Goal: Information Seeking & Learning: Learn about a topic

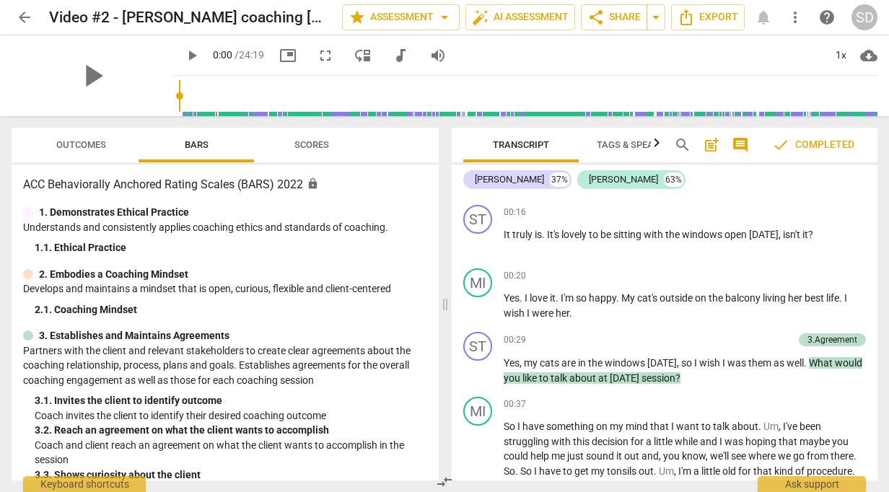
scroll to position [154, 0]
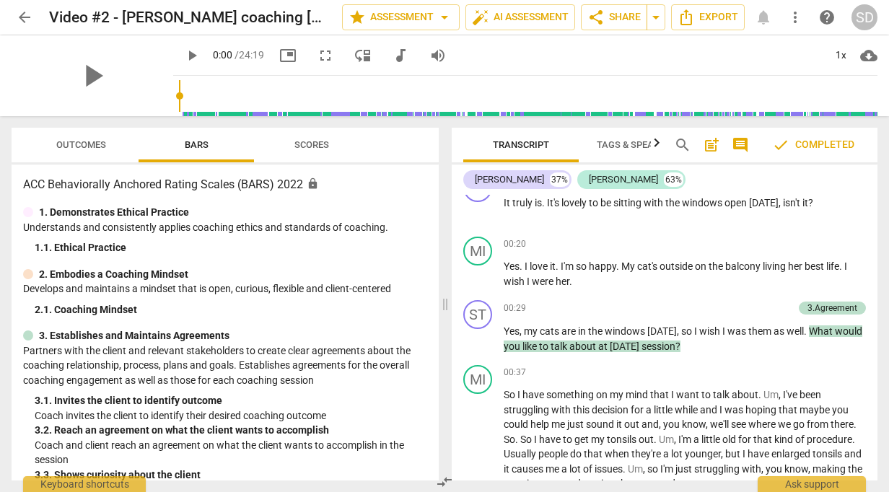
click at [337, 157] on button "Scores" at bounding box center [311, 145] width 115 height 35
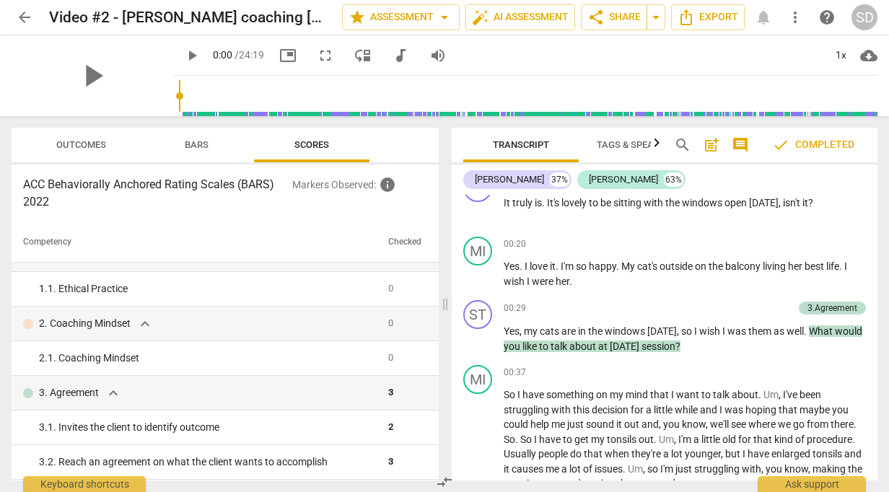
scroll to position [43, 0]
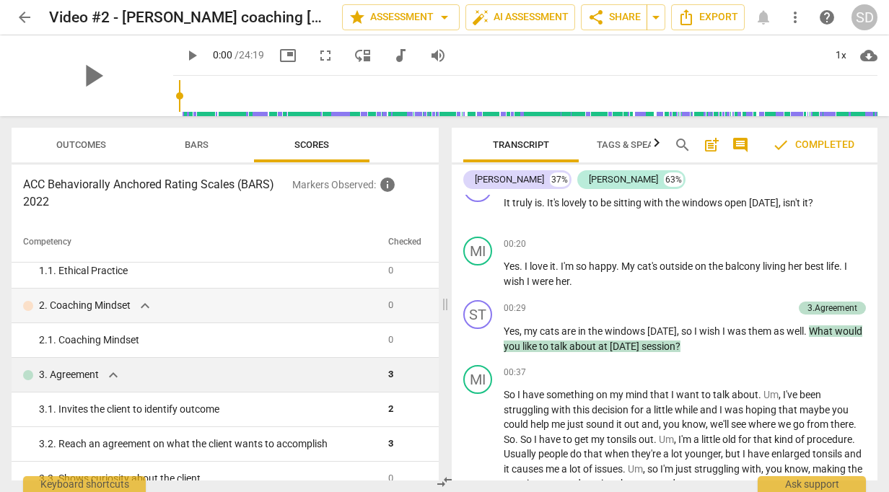
click at [112, 375] on span "expand_more" at bounding box center [113, 375] width 17 height 17
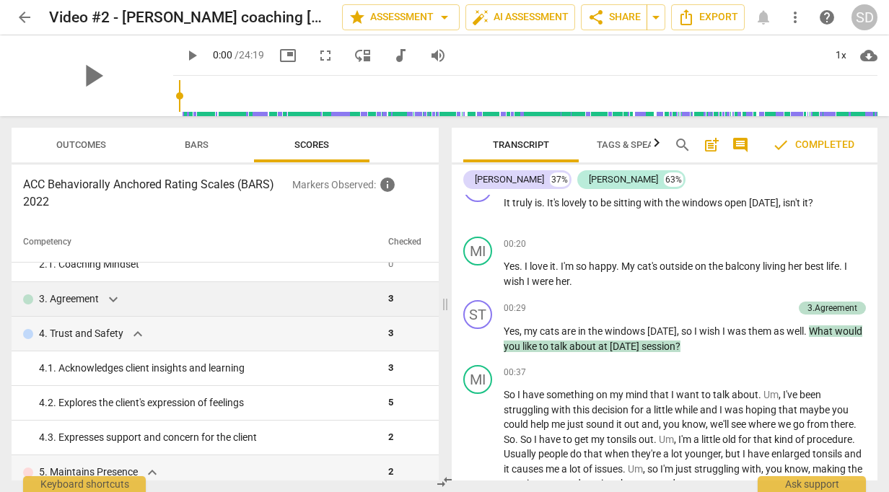
scroll to position [155, 0]
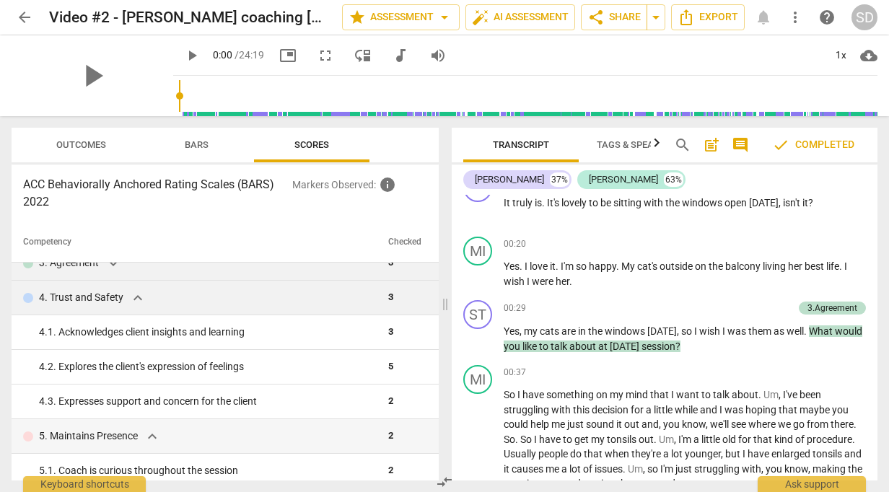
drag, startPoint x: 430, startPoint y: 303, endPoint x: 430, endPoint y: 292, distance: 10.8
click at [430, 292] on td at bounding box center [433, 298] width 12 height 35
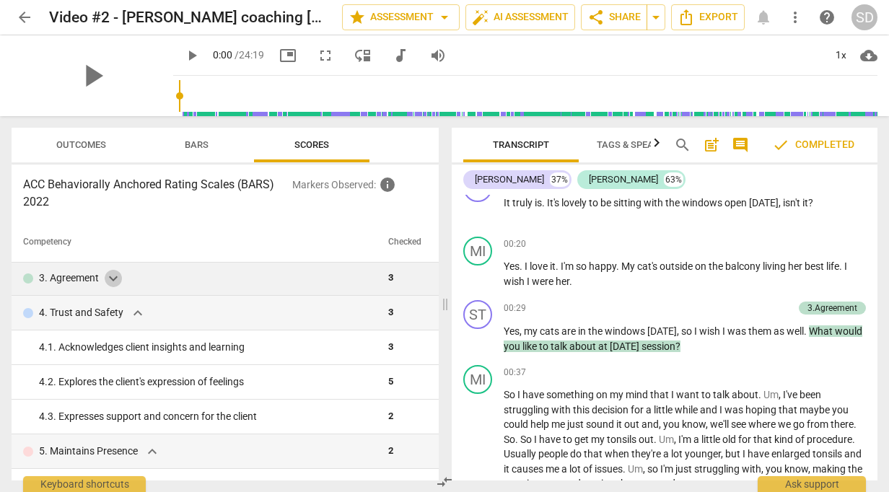
click at [112, 281] on span "expand_more" at bounding box center [113, 278] width 17 height 17
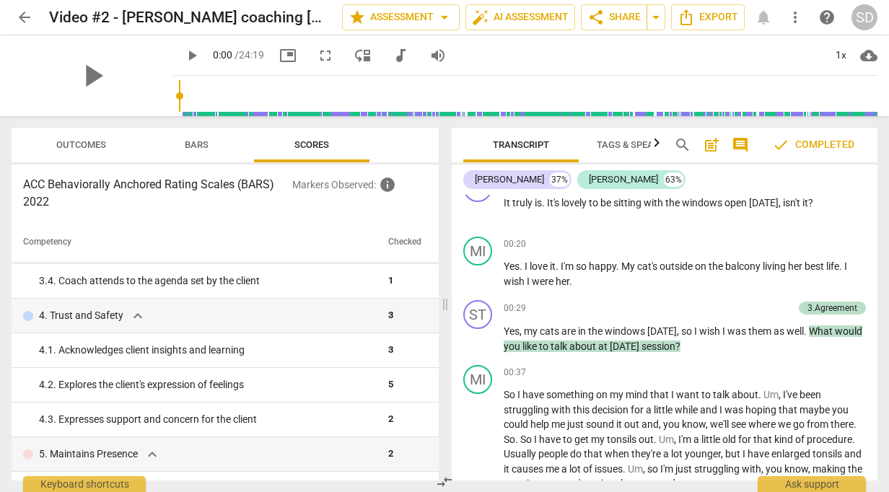
scroll to position [292, 0]
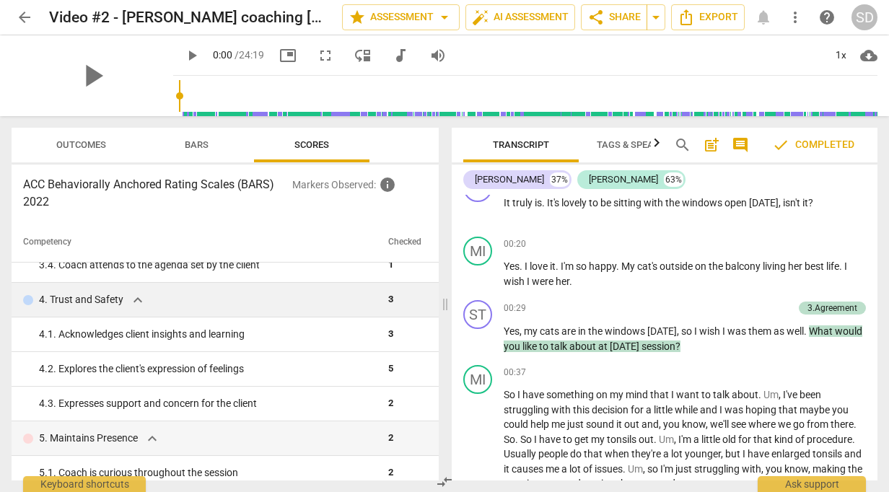
click at [136, 297] on span "expand_more" at bounding box center [137, 300] width 17 height 17
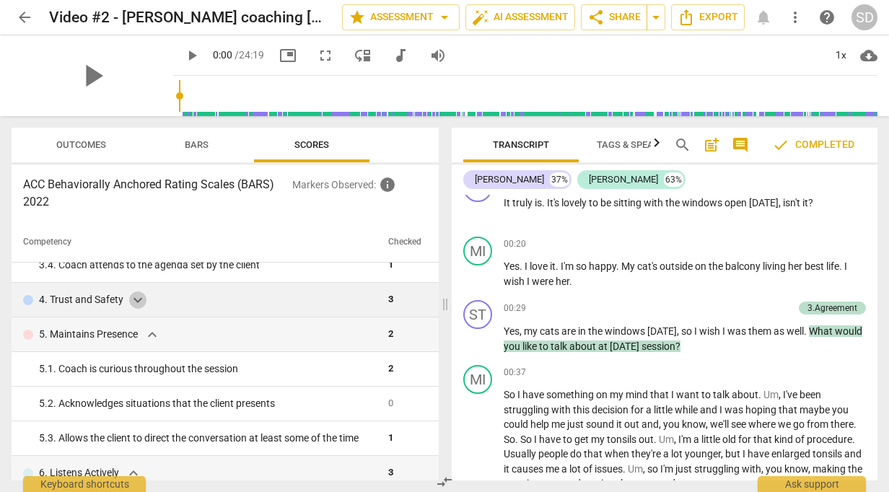
click at [134, 302] on span "expand_more" at bounding box center [137, 300] width 17 height 17
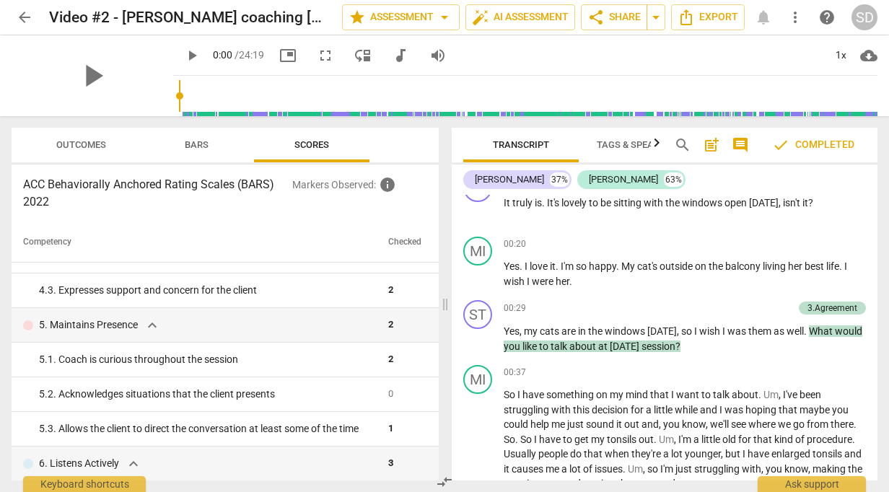
scroll to position [414, 0]
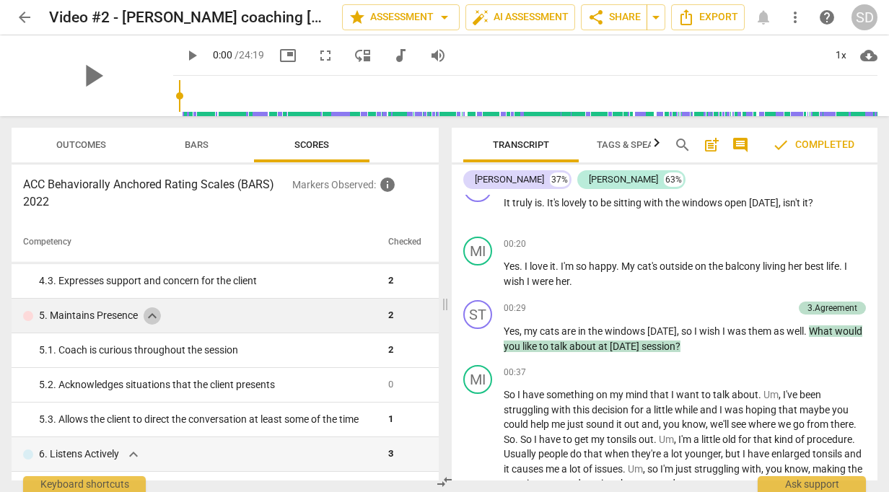
click at [160, 315] on span "expand_more" at bounding box center [152, 315] width 17 height 17
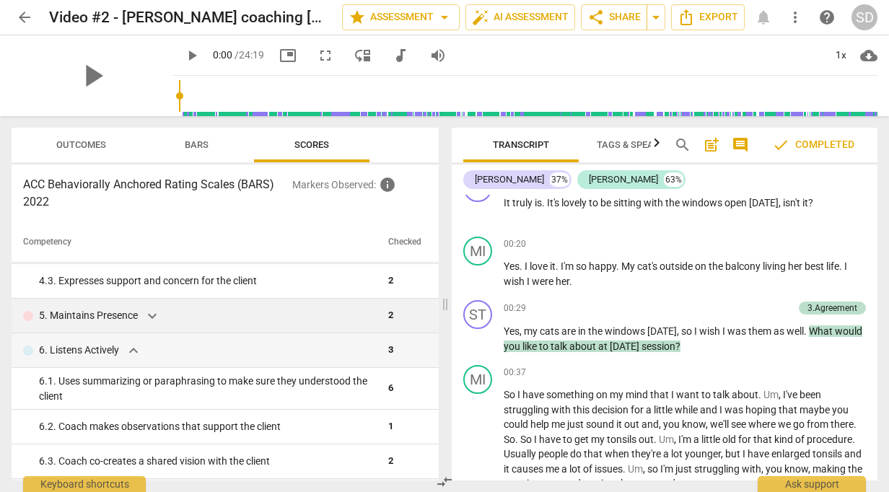
click at [160, 315] on span "expand_more" at bounding box center [152, 315] width 17 height 17
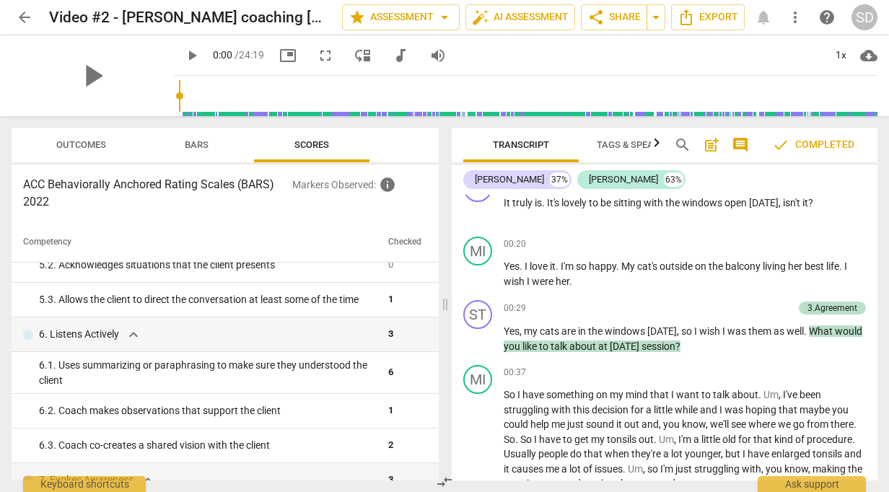
scroll to position [543, 0]
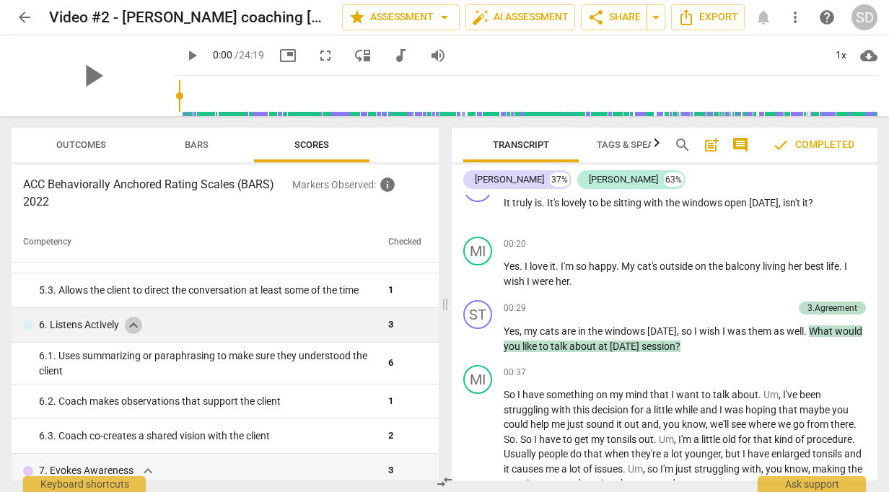
click at [134, 328] on span "expand_more" at bounding box center [133, 325] width 17 height 17
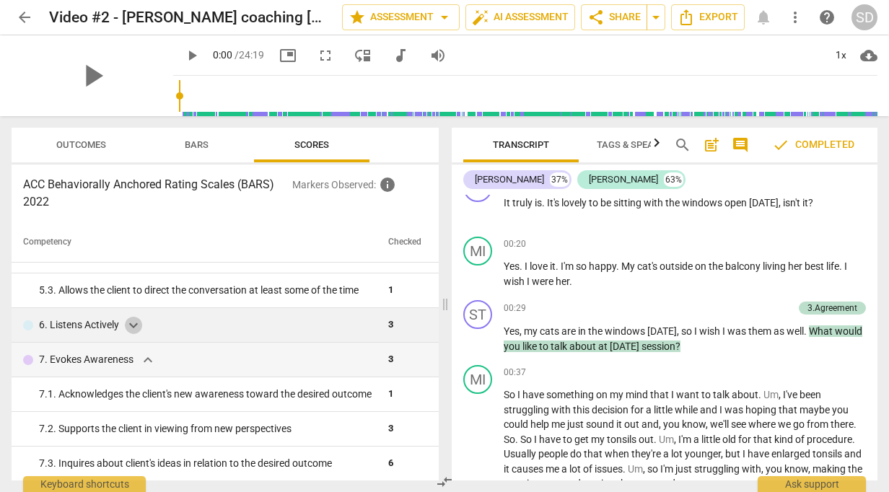
click at [134, 328] on span "expand_more" at bounding box center [133, 325] width 17 height 17
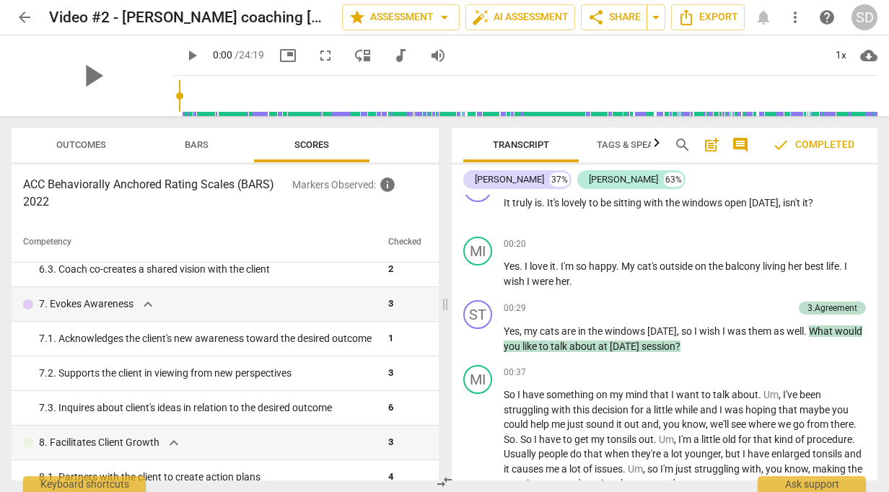
scroll to position [719, 0]
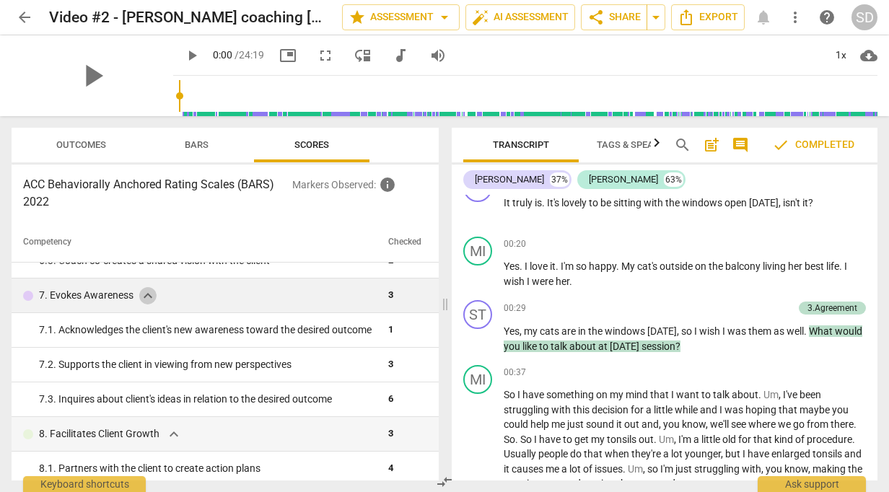
click at [143, 295] on span "expand_more" at bounding box center [147, 295] width 17 height 17
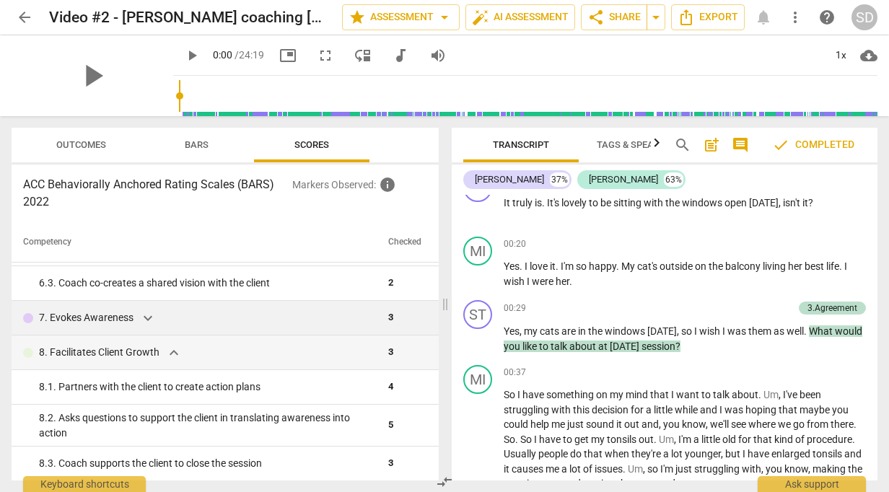
click at [149, 318] on span "expand_more" at bounding box center [147, 318] width 17 height 17
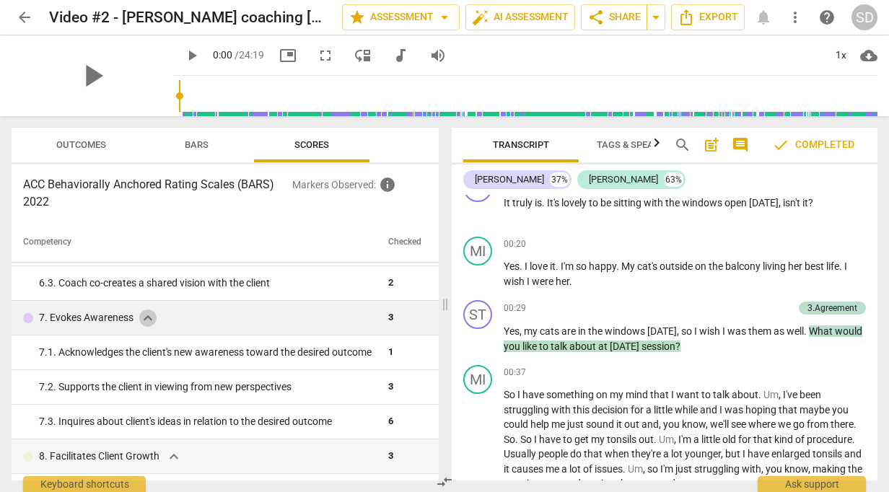
click at [149, 318] on span "expand_more" at bounding box center [147, 318] width 17 height 17
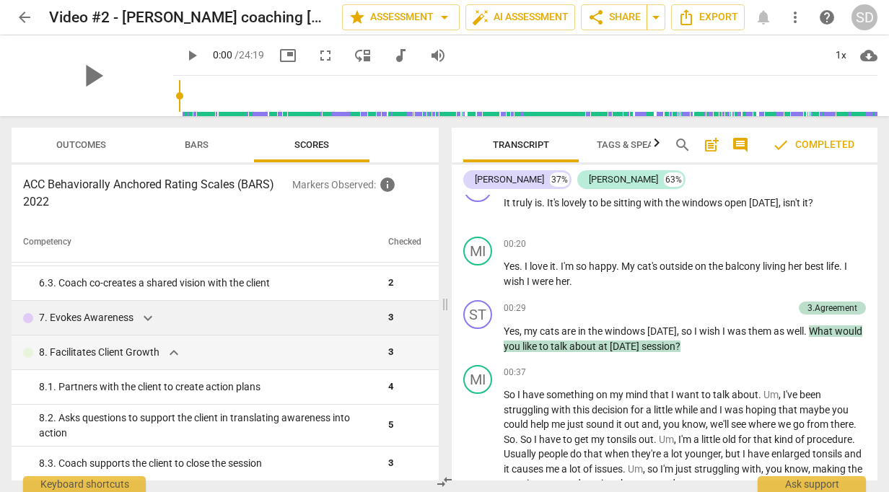
click at [149, 318] on span "expand_more" at bounding box center [147, 318] width 17 height 17
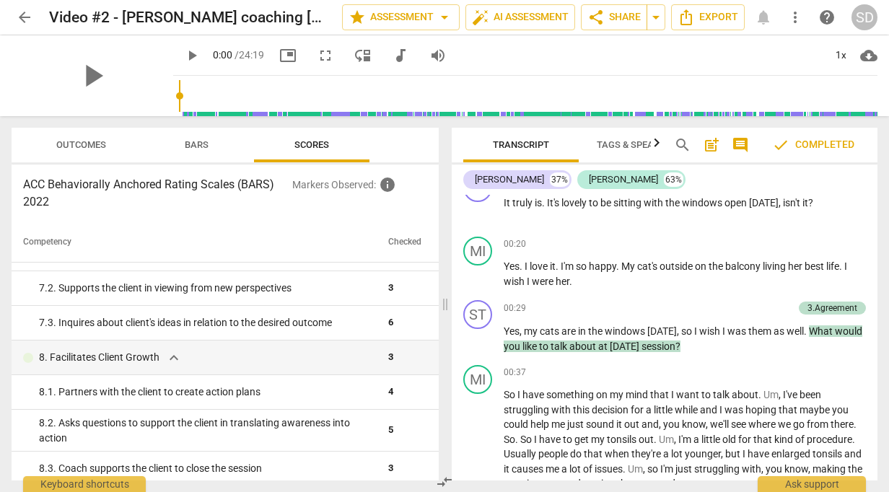
scroll to position [808, 0]
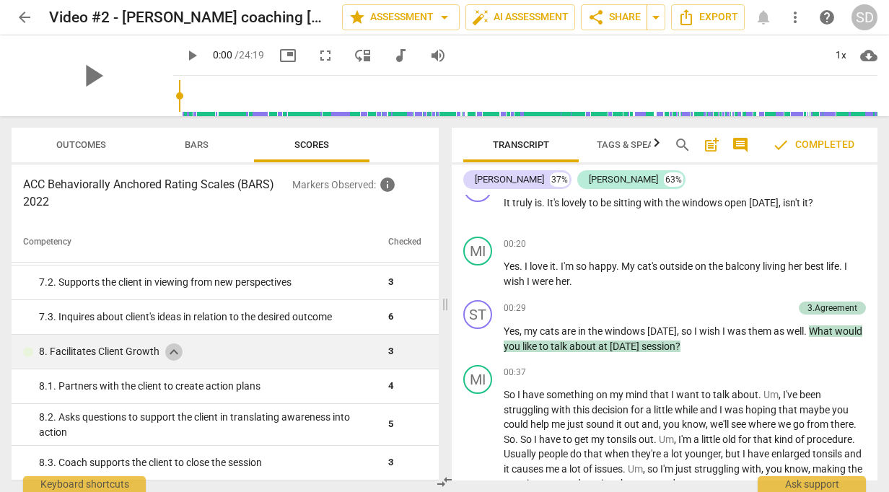
click at [175, 356] on span "expand_more" at bounding box center [173, 352] width 17 height 17
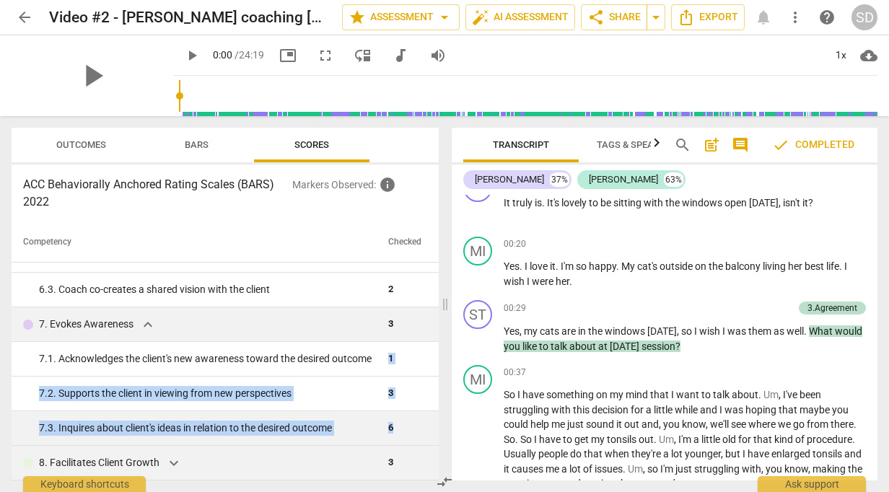
drag, startPoint x: 175, startPoint y: 356, endPoint x: 394, endPoint y: 417, distance: 227.1
click at [394, 417] on tbody "1. Ethical Practice expand_more 0 1. 1. Ethical Practice 0 2. Coaching Mindset …" at bounding box center [225, 27] width 427 height 908
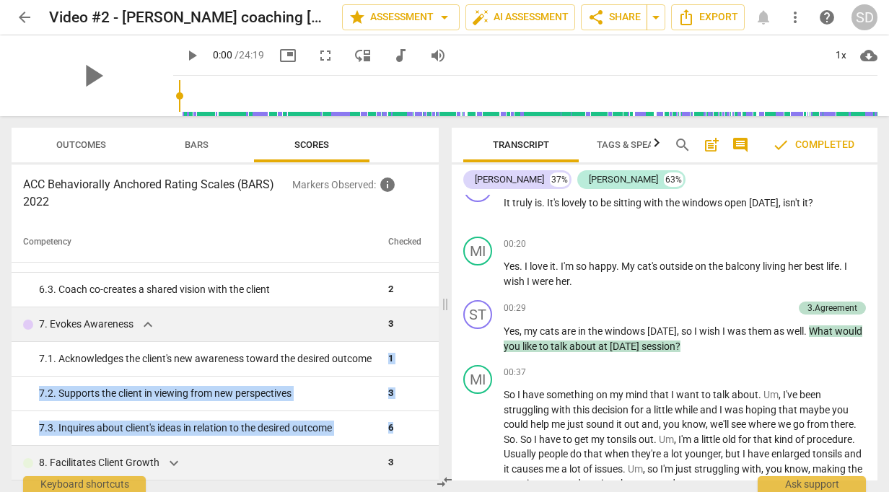
click at [170, 468] on span "expand_more" at bounding box center [173, 463] width 17 height 17
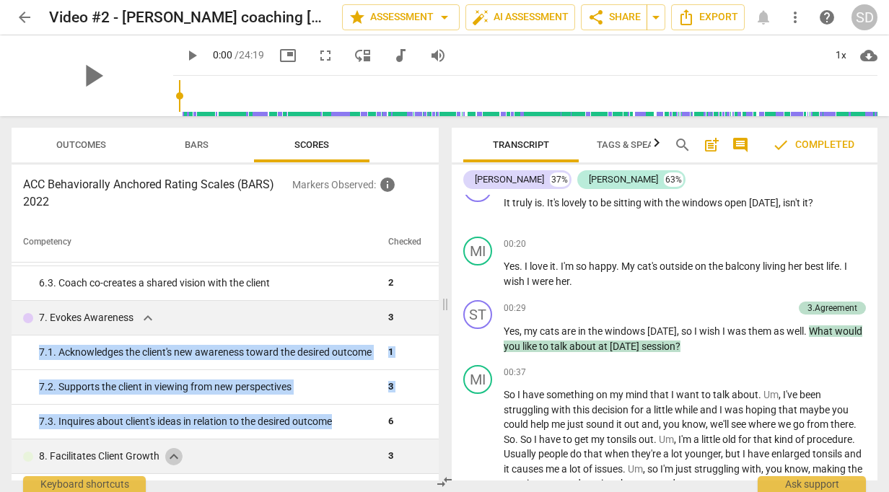
click at [170, 466] on span "expand_more" at bounding box center [173, 456] width 17 height 17
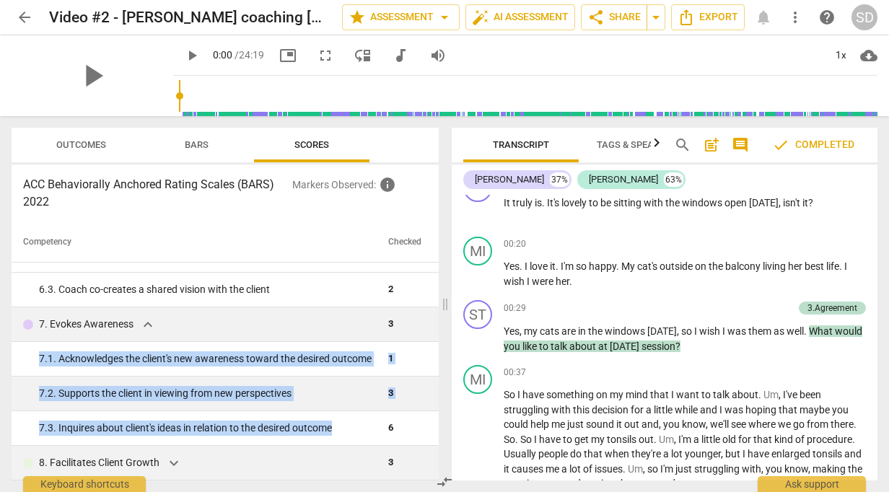
click at [349, 393] on div "7. 2. Supports the client in viewing from new perspectives" at bounding box center [208, 393] width 338 height 15
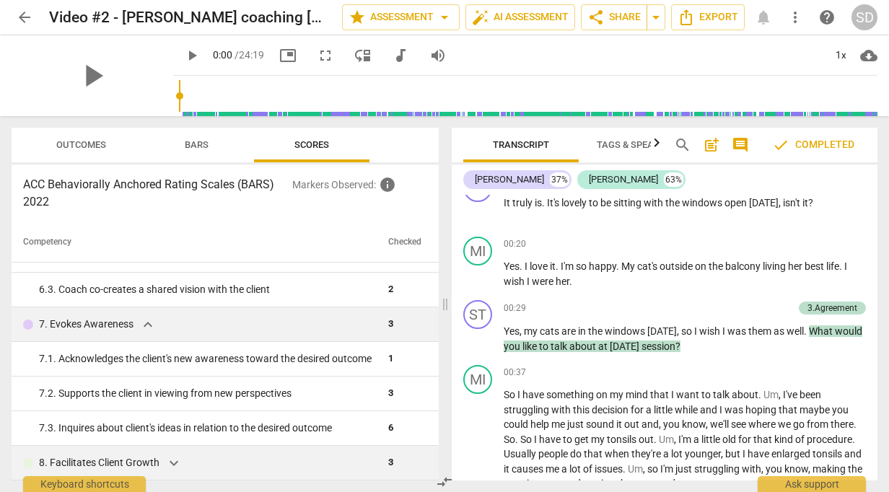
click at [144, 321] on span "expand_more" at bounding box center [147, 324] width 17 height 17
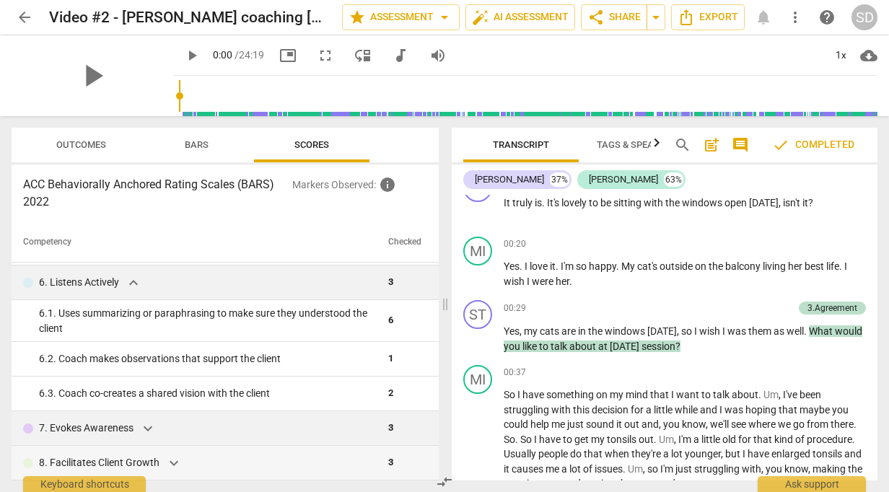
scroll to position [586, 0]
click at [132, 286] on span "expand_more" at bounding box center [133, 282] width 17 height 17
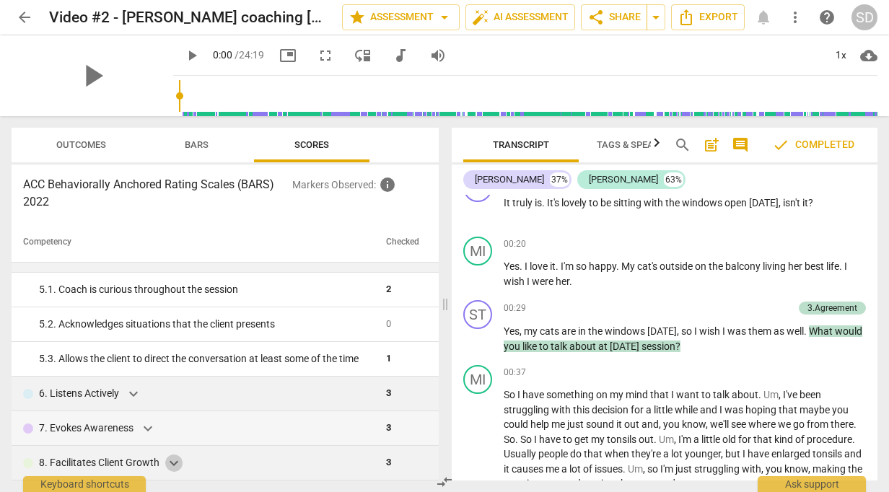
click at [175, 461] on span "expand_more" at bounding box center [173, 463] width 17 height 17
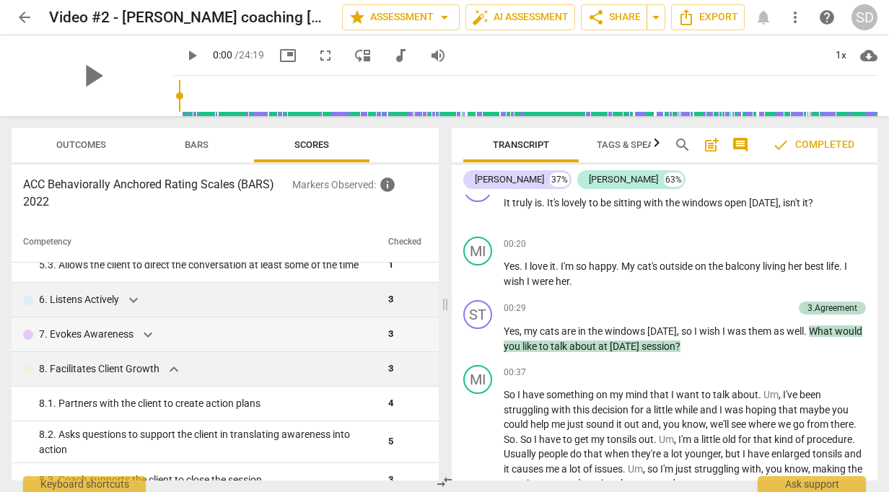
scroll to position [586, 0]
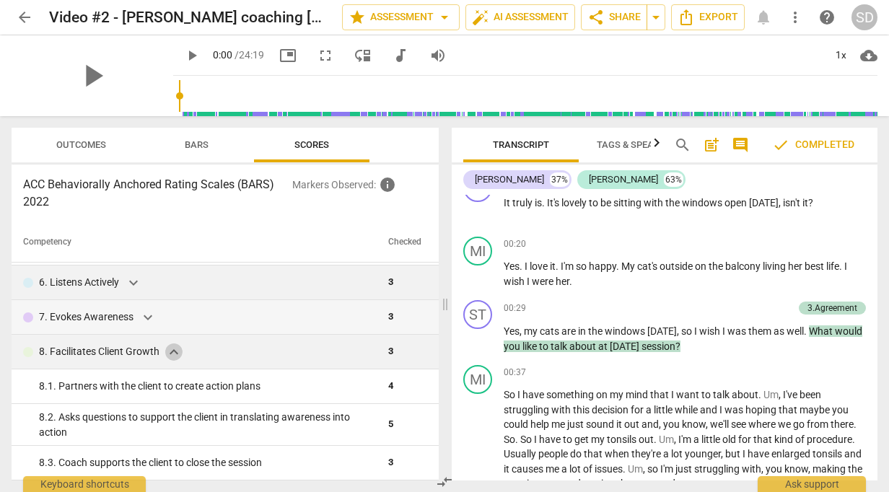
click at [173, 352] on span "expand_more" at bounding box center [173, 352] width 17 height 17
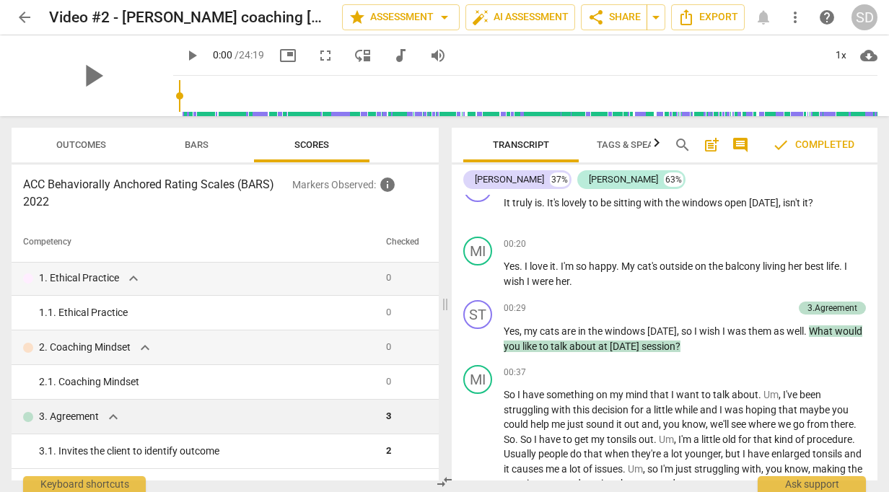
scroll to position [0, 0]
click at [130, 281] on span "expand_more" at bounding box center [133, 279] width 17 height 17
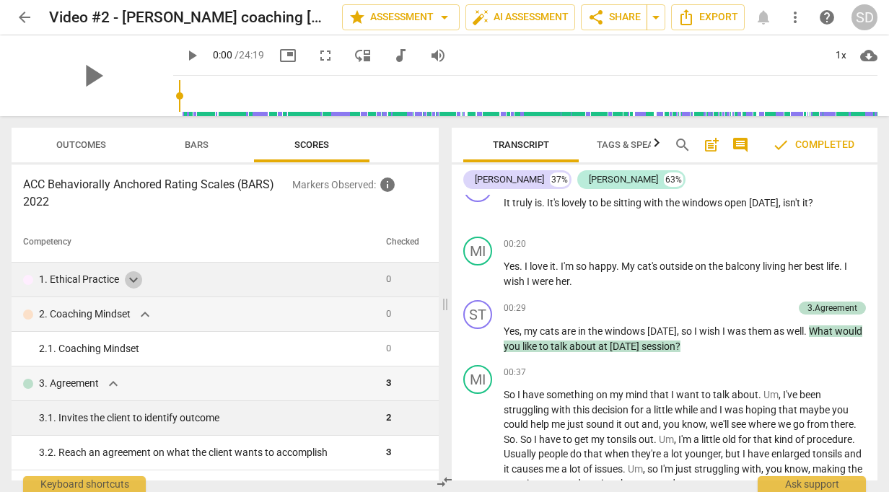
click at [130, 281] on span "expand_more" at bounding box center [133, 279] width 17 height 17
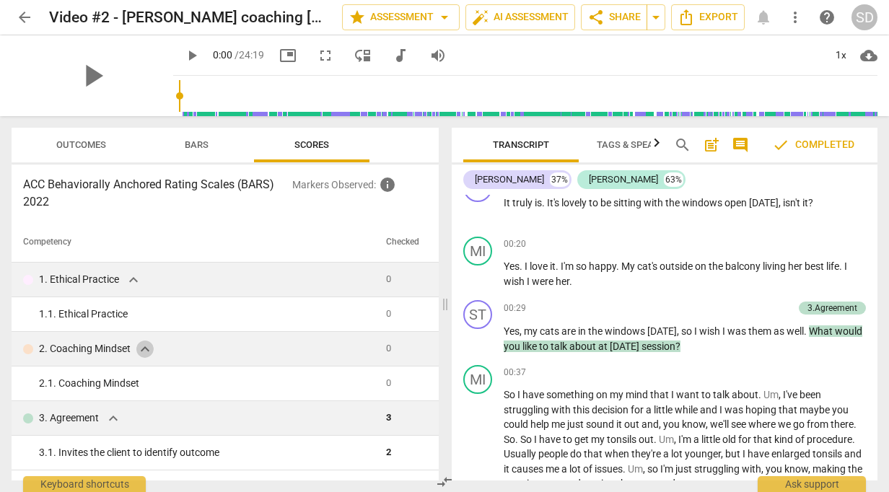
click at [144, 354] on span "expand_more" at bounding box center [144, 349] width 17 height 17
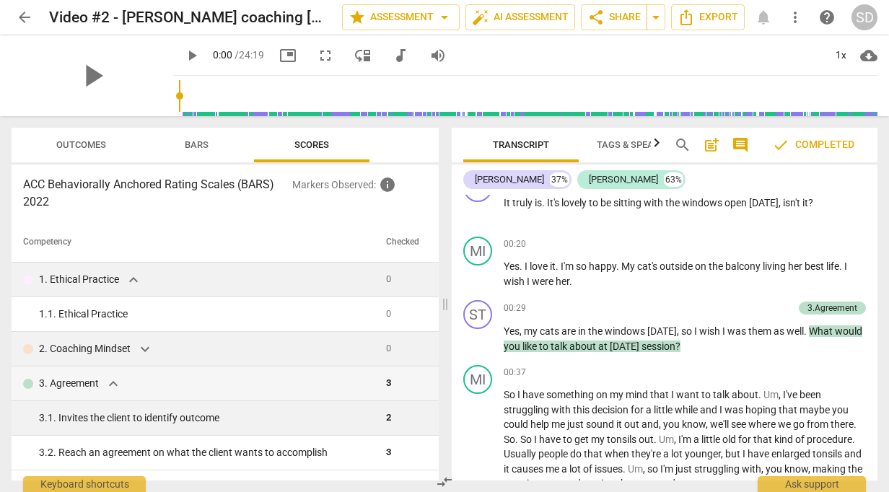
click at [144, 354] on span "expand_more" at bounding box center [144, 349] width 17 height 17
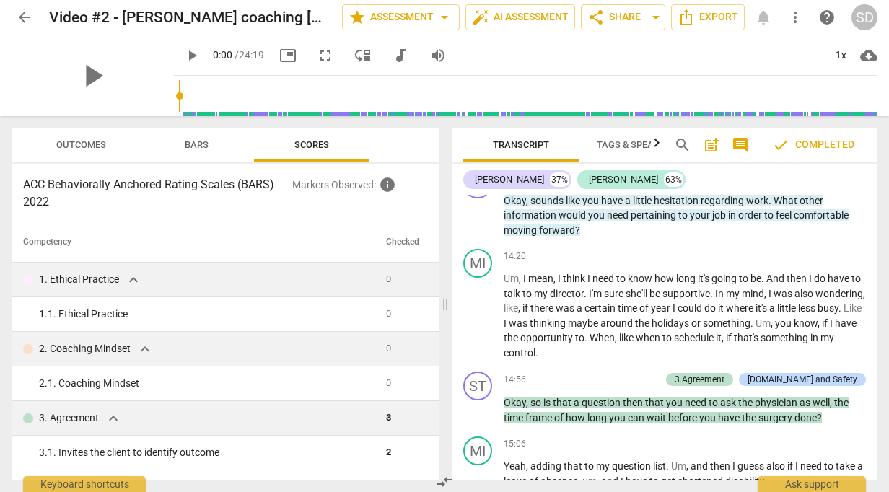
scroll to position [4532, 0]
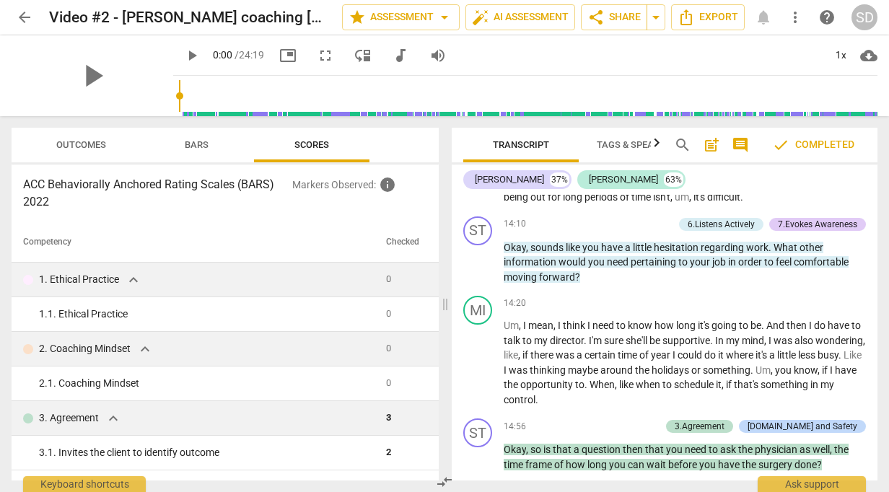
click at [878, 343] on div "Transcript Tags & Speakers Analytics search post_add comment check Completed [P…" at bounding box center [667, 304] width 443 height 376
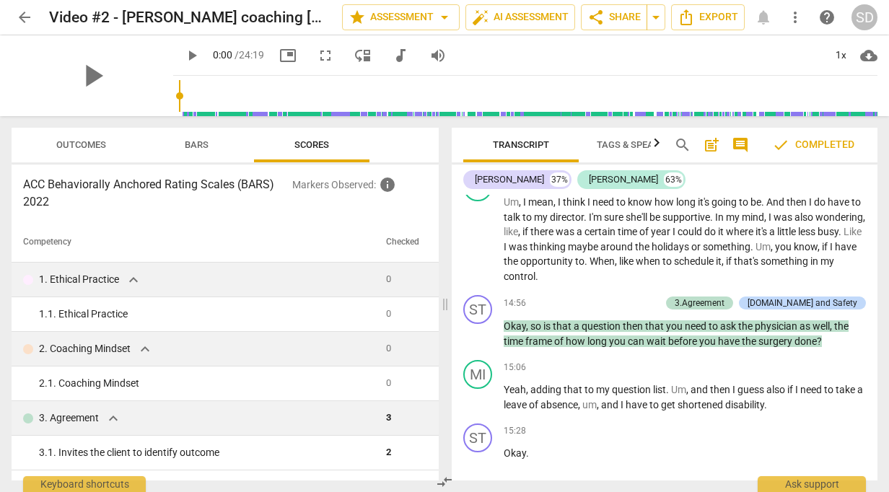
scroll to position [4733, 0]
